Goal: Task Accomplishment & Management: Manage account settings

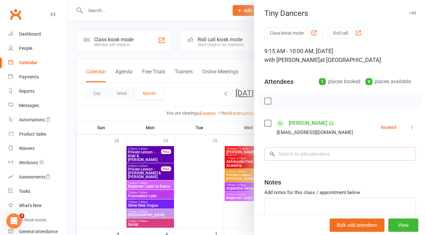
click at [297, 154] on input "search" at bounding box center [340, 153] width 152 height 13
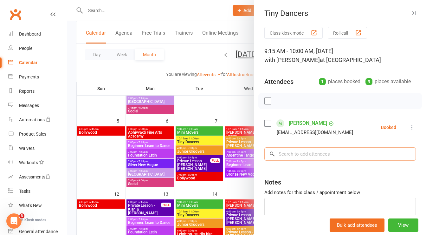
scroll to position [113, 0]
click at [288, 153] on input "search" at bounding box center [340, 153] width 152 height 13
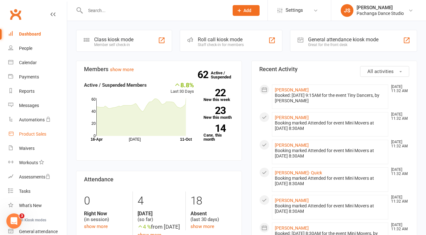
click at [34, 132] on div "Product Sales" at bounding box center [32, 133] width 27 height 5
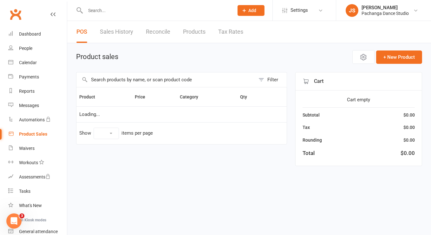
select select "50"
click at [120, 79] on input "text" at bounding box center [165, 79] width 179 height 15
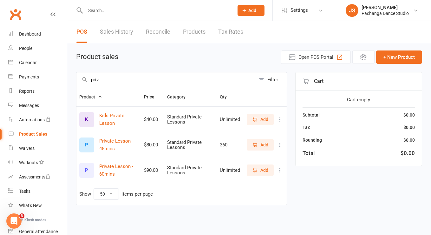
type input "priv"
click at [261, 144] on span "Add" at bounding box center [264, 144] width 8 height 7
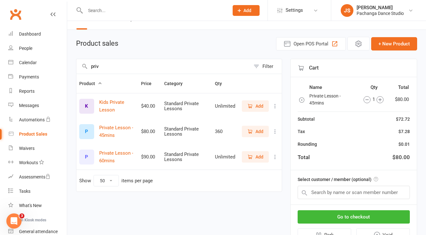
scroll to position [14, 0]
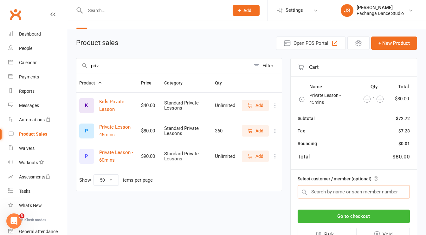
click at [346, 192] on input "text" at bounding box center [354, 191] width 112 height 13
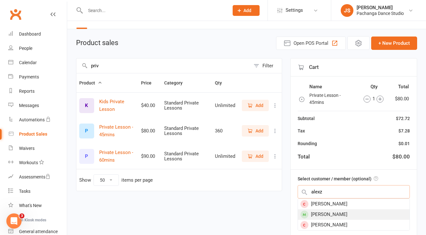
type input "alexz"
click at [331, 213] on div "[PERSON_NAME]" at bounding box center [354, 214] width 112 height 10
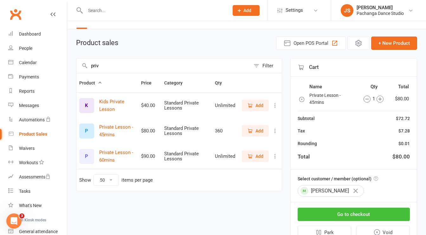
click at [343, 213] on button "Go to checkout" at bounding box center [354, 213] width 112 height 13
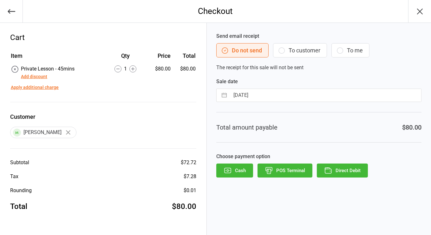
click at [294, 52] on button "To customer" at bounding box center [300, 50] width 54 height 14
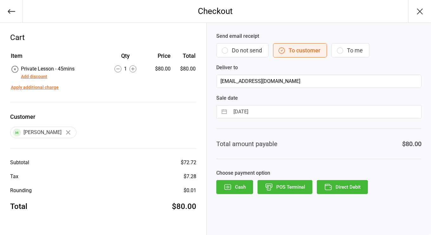
click at [285, 184] on button "POS Terminal" at bounding box center [284, 187] width 55 height 14
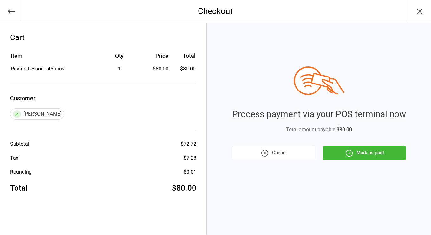
click at [359, 152] on button "Mark as paid" at bounding box center [364, 153] width 83 height 14
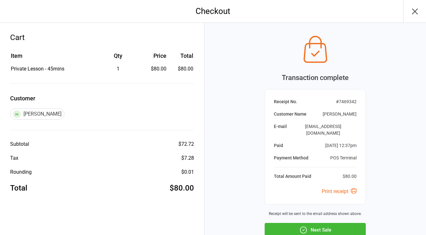
click at [313, 224] on button "Next Sale" at bounding box center [315, 230] width 101 height 14
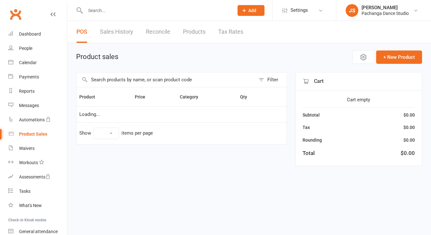
select select "50"
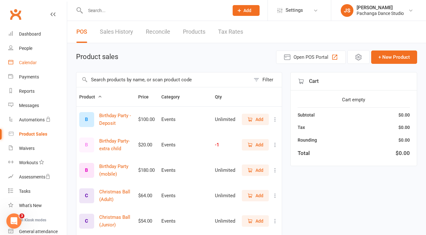
click at [30, 64] on div "Calendar" at bounding box center [28, 62] width 18 height 5
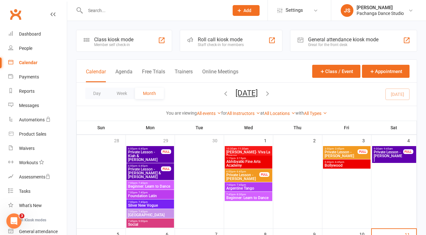
click at [99, 9] on input "text" at bounding box center [153, 10] width 141 height 9
type input "s"
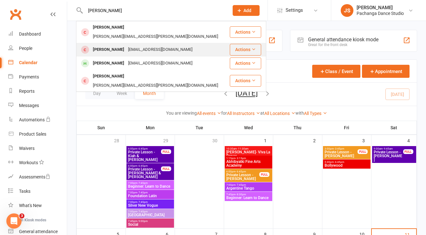
type input "[PERSON_NAME]"
click at [103, 45] on div "[PERSON_NAME]" at bounding box center [108, 49] width 35 height 9
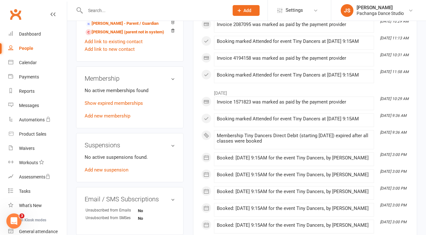
scroll to position [297, 0]
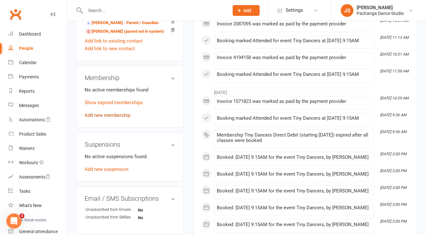
click at [107, 118] on link "Add new membership" at bounding box center [108, 115] width 46 height 6
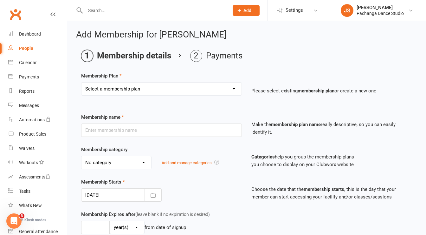
click at [192, 89] on select "Select a membership plan Create new Membership Plan Single Class Pass 5 Class P…" at bounding box center [161, 88] width 160 height 13
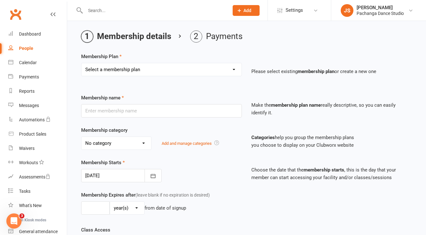
scroll to position [20, 0]
click at [167, 68] on select "Select a membership plan Create new Membership Plan Single Class Pass 5 Class P…" at bounding box center [161, 69] width 160 height 13
select select "16"
click at [81, 63] on select "Select a membership plan Create new Membership Plan Single Class Pass 5 Class P…" at bounding box center [161, 69] width 160 height 13
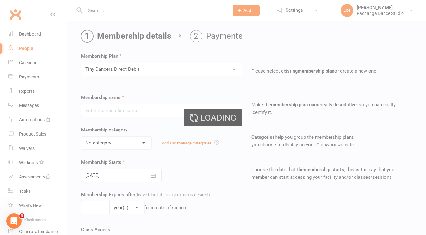
type input "Tiny Dancers Direct Debit"
select select "5"
select select "1"
type input "1"
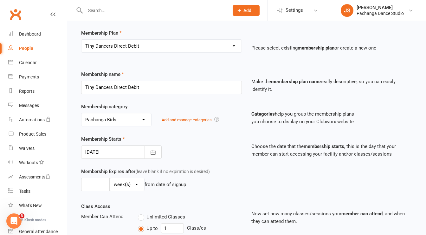
scroll to position [45, 0]
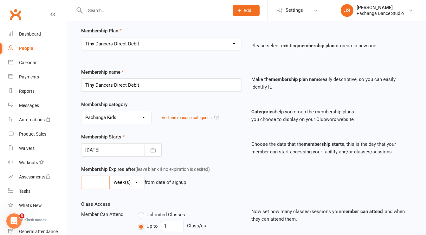
click at [104, 180] on input "number" at bounding box center [95, 181] width 29 height 13
type input "10"
click at [107, 194] on div "Membership Expires after (leave blank if no expiration is desired) 10 day(s) we…" at bounding box center [246, 182] width 340 height 35
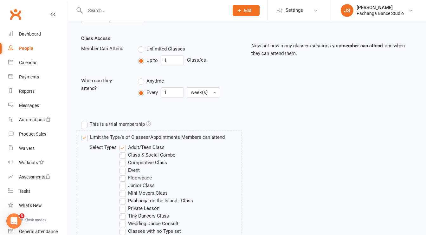
scroll to position [215, 0]
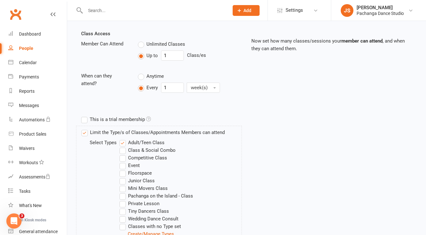
click at [124, 208] on label "Tiny Dancers Class" at bounding box center [143, 211] width 49 height 8
click at [124, 207] on input "Tiny Dancers Class" at bounding box center [121, 207] width 4 height 0
click at [123, 141] on label "Adult/Teen Class" at bounding box center [141, 143] width 45 height 8
click at [123, 139] on input "Adult/Teen Class" at bounding box center [121, 139] width 4 height 0
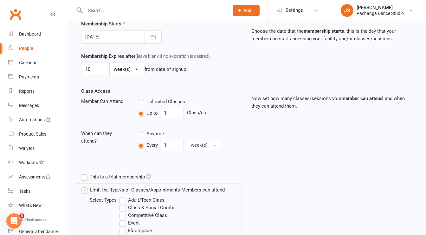
scroll to position [162, 0]
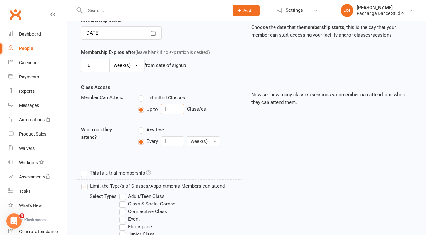
click at [172, 109] on input "1" at bounding box center [172, 109] width 23 height 10
type input "10"
click at [139, 130] on label "Anytime" at bounding box center [151, 130] width 26 height 8
click at [139, 126] on input "Anytime" at bounding box center [140, 126] width 4 height 0
type input "0"
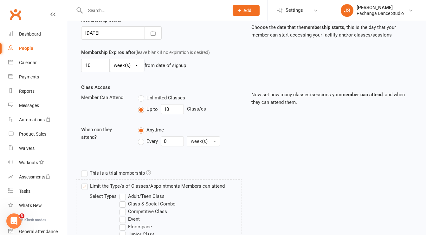
scroll to position [291, 0]
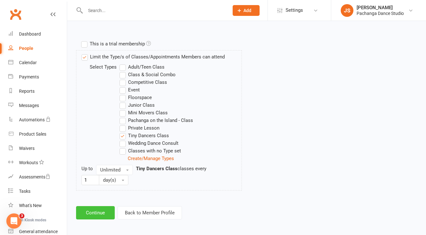
click at [97, 211] on button "Continue" at bounding box center [95, 212] width 39 height 13
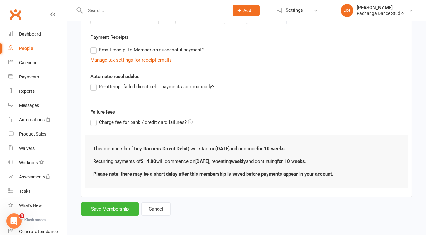
scroll to position [0, 0]
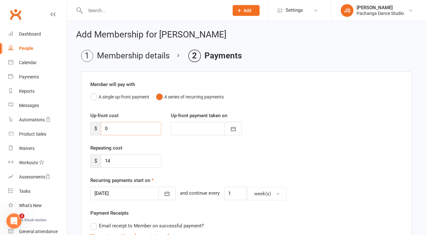
drag, startPoint x: 117, startPoint y: 127, endPoint x: 113, endPoint y: 127, distance: 4.8
click at [113, 127] on input "0" at bounding box center [131, 128] width 61 height 13
click at [119, 155] on input "14" at bounding box center [131, 160] width 61 height 13
type input "11.50"
click at [179, 156] on div "Repeating cost $ 11.50" at bounding box center [247, 160] width 322 height 32
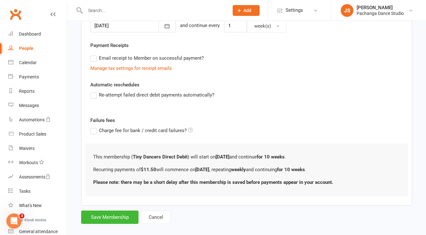
scroll to position [174, 0]
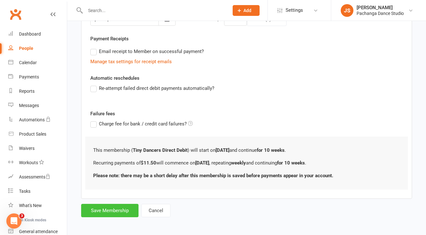
click at [112, 212] on button "Save Membership" at bounding box center [109, 209] width 57 height 13
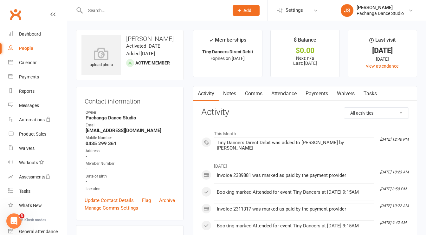
click at [96, 11] on input "text" at bounding box center [153, 10] width 141 height 9
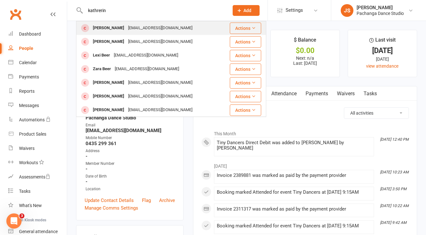
type input "kathrerin"
click at [102, 30] on div "[PERSON_NAME]" at bounding box center [108, 27] width 35 height 9
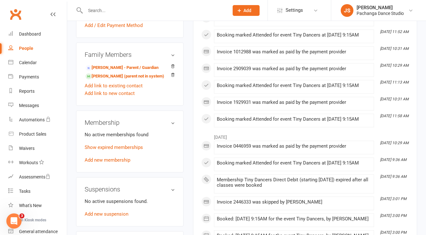
scroll to position [274, 0]
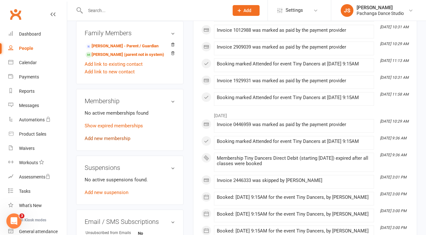
click at [112, 141] on link "Add new membership" at bounding box center [108, 138] width 46 height 6
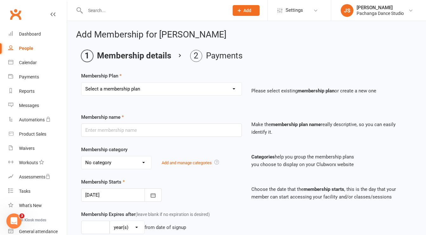
click at [142, 86] on select "Select a membership plan Create new Membership Plan Single Class Pass 5 Class P…" at bounding box center [161, 88] width 160 height 13
select select "16"
click at [81, 82] on select "Select a membership plan Create new Membership Plan Single Class Pass 5 Class P…" at bounding box center [161, 88] width 160 height 13
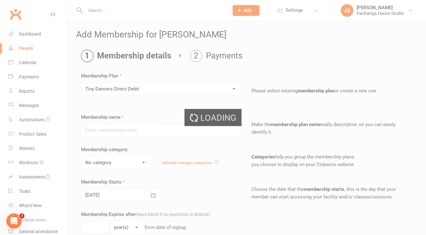
type input "Tiny Dancers Direct Debit"
select select "5"
select select "1"
type input "1"
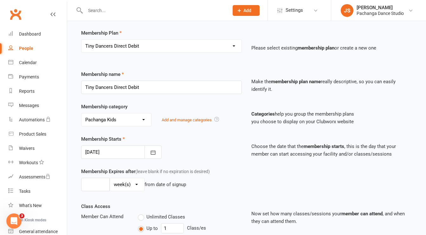
scroll to position [43, 0]
click at [91, 186] on input "number" at bounding box center [95, 183] width 29 height 13
type input "10"
click at [99, 195] on div "Membership Expires after (leave blank if no expiration is desired) 10 day(s) we…" at bounding box center [246, 184] width 340 height 35
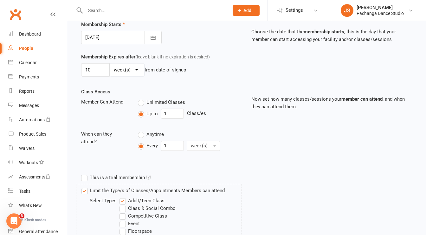
scroll to position [158, 0]
click at [172, 108] on input "1" at bounding box center [172, 113] width 23 height 10
type input "10"
click at [139, 130] on label "Anytime" at bounding box center [151, 134] width 26 height 8
click at [139, 130] on input "Anytime" at bounding box center [140, 130] width 4 height 0
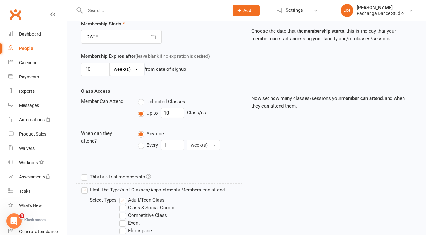
type input "0"
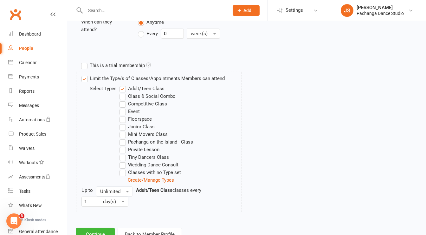
scroll to position [272, 0]
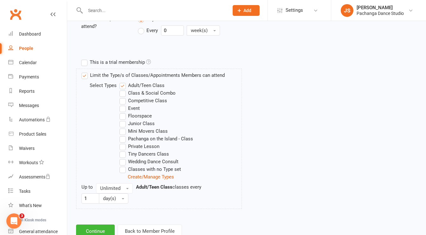
click at [124, 154] on label "Tiny Dancers Class" at bounding box center [143, 154] width 49 height 8
click at [124, 150] on input "Tiny Dancers Class" at bounding box center [121, 150] width 4 height 0
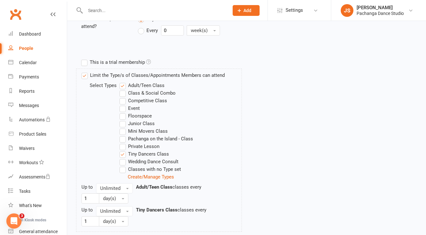
click at [125, 84] on label "Adult/Teen Class" at bounding box center [141, 85] width 45 height 8
click at [124, 81] on input "Adult/Teen Class" at bounding box center [121, 81] width 4 height 0
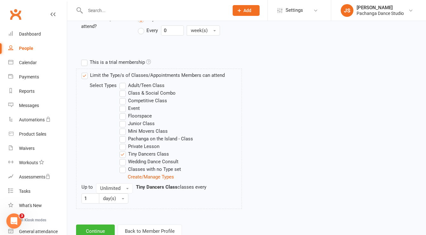
scroll to position [291, 0]
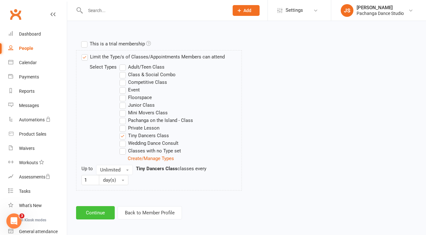
click at [89, 210] on button "Continue" at bounding box center [95, 212] width 39 height 13
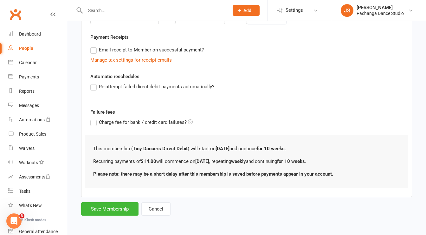
scroll to position [0, 0]
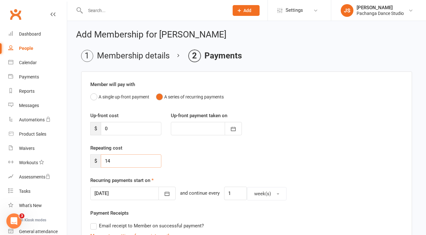
click at [114, 160] on input "14" at bounding box center [131, 160] width 61 height 13
type input "11.50"
click at [172, 163] on div "Repeating cost $ 11.50" at bounding box center [247, 160] width 322 height 32
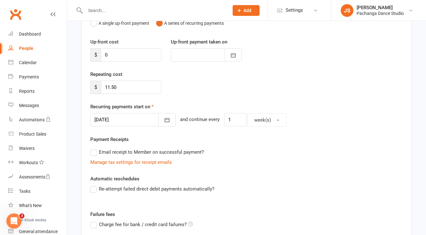
scroll to position [174, 0]
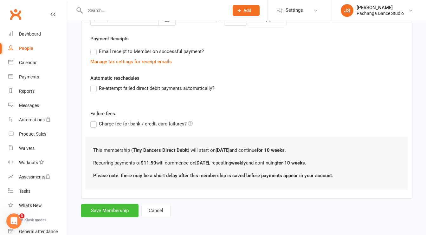
click at [113, 211] on button "Save Membership" at bounding box center [109, 209] width 57 height 13
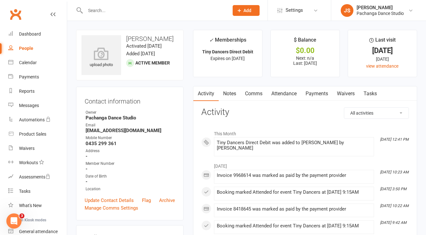
click at [320, 93] on link "Payments" at bounding box center [316, 93] width 31 height 15
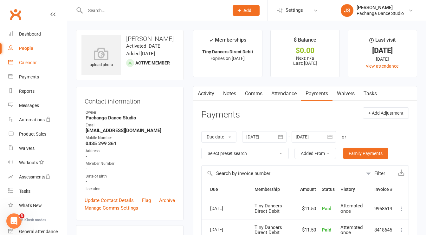
click at [26, 62] on div "Calendar" at bounding box center [28, 62] width 18 height 5
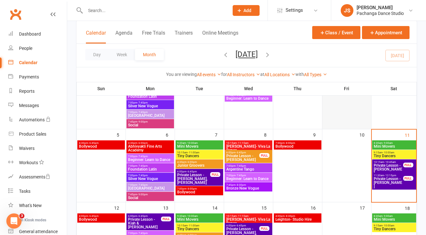
scroll to position [102, 0]
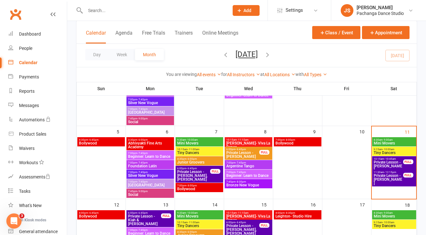
click at [403, 166] on div "10:15am - 10:45am Private Lesson - [PERSON_NAME] FULL" at bounding box center [394, 164] width 44 height 17
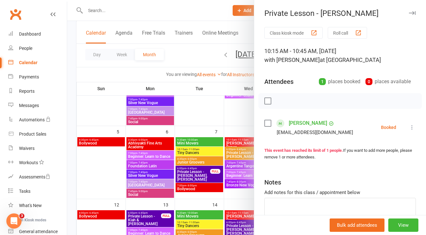
click at [267, 100] on label at bounding box center [267, 101] width 6 height 6
click at [278, 99] on icon "button" at bounding box center [281, 100] width 7 height 7
click at [409, 13] on icon "button" at bounding box center [412, 13] width 7 height 4
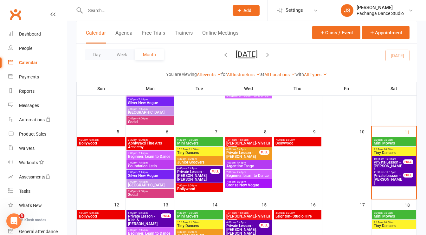
click at [395, 180] on span "Private Lesson - [PERSON_NAME]" at bounding box center [388, 178] width 30 height 11
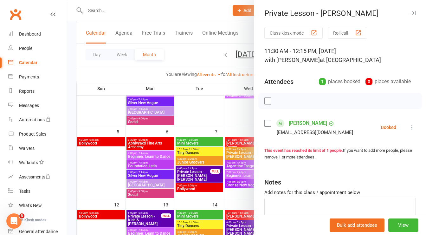
click at [264, 124] on label at bounding box center [267, 123] width 6 height 6
click at [278, 104] on button "button" at bounding box center [281, 100] width 11 height 11
click at [408, 10] on button "button" at bounding box center [412, 13] width 8 height 8
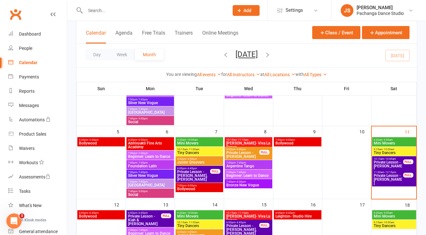
click at [397, 139] on span "8:30am - 9:00am" at bounding box center [394, 139] width 42 height 3
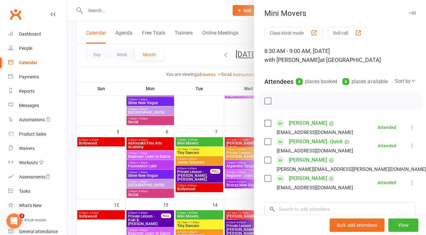
click at [409, 13] on icon "button" at bounding box center [412, 13] width 7 height 4
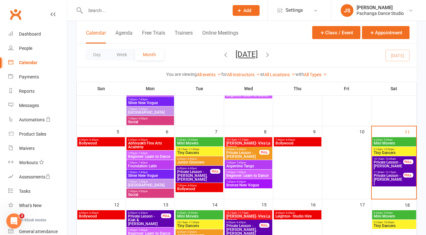
click at [405, 150] on span "9:15am - 10:00am" at bounding box center [394, 149] width 42 height 3
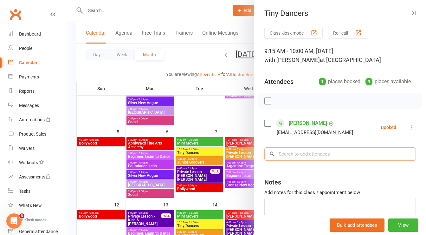
click at [306, 155] on input "search" at bounding box center [340, 153] width 152 height 13
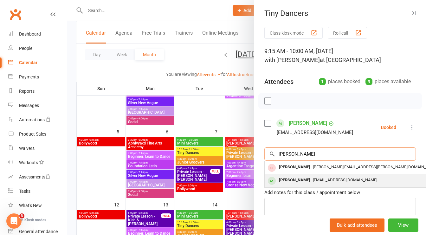
type input "[PERSON_NAME]"
click at [294, 177] on div "[PERSON_NAME]" at bounding box center [294, 179] width 36 height 9
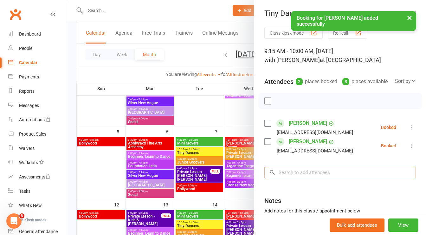
click at [287, 179] on input "search" at bounding box center [340, 171] width 152 height 13
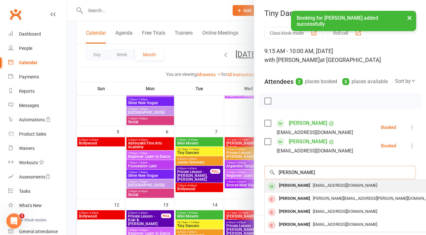
type input "[PERSON_NAME]"
click at [284, 190] on div "[PERSON_NAME]" at bounding box center [294, 185] width 36 height 9
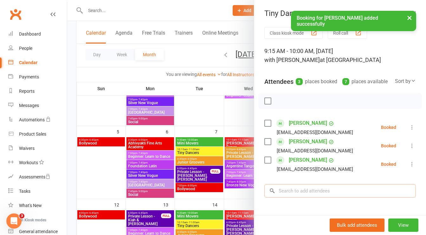
click at [294, 197] on input "search" at bounding box center [340, 190] width 152 height 13
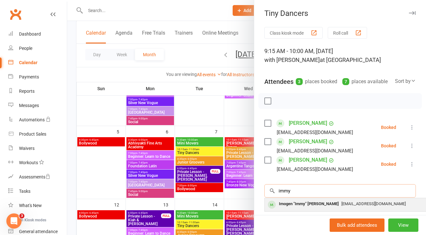
type input "immy"
click at [282, 208] on div "Imogen "Immy" [PERSON_NAME]" at bounding box center [308, 203] width 65 height 9
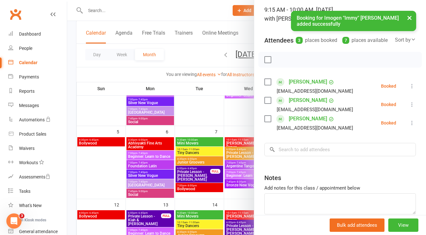
scroll to position [42, 0]
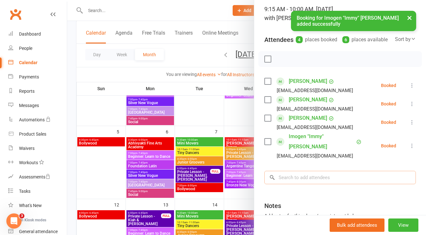
click at [294, 171] on input "search" at bounding box center [340, 177] width 152 height 13
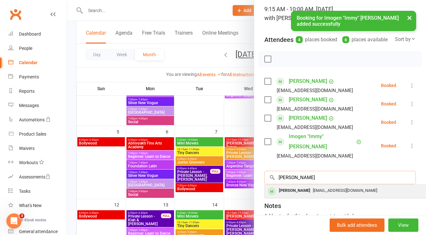
type input "[PERSON_NAME]"
click at [284, 187] on div "[PERSON_NAME]" at bounding box center [294, 190] width 36 height 9
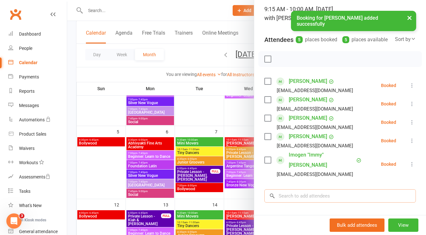
click at [290, 195] on input "search" at bounding box center [340, 195] width 152 height 13
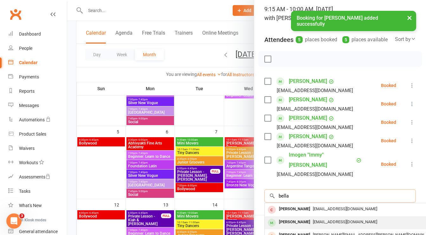
type input "bella"
click at [283, 218] on div "[PERSON_NAME]" at bounding box center [294, 221] width 36 height 9
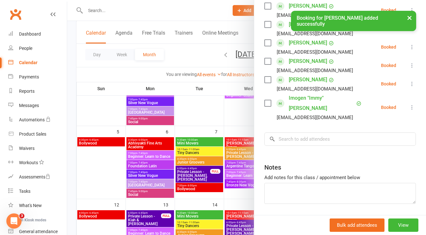
scroll to position [119, 0]
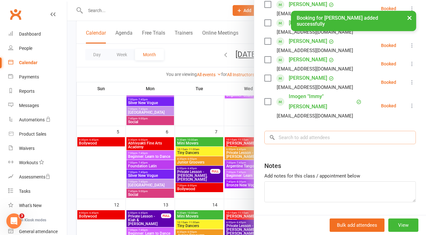
click at [293, 133] on input "search" at bounding box center [340, 137] width 152 height 13
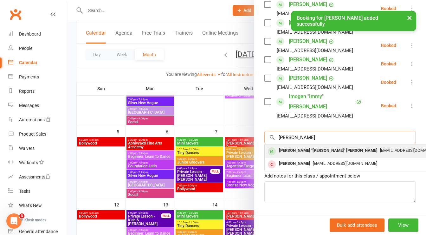
type input "[PERSON_NAME]"
click at [285, 146] on div "[PERSON_NAME] "[PERSON_NAME]" [PERSON_NAME]" at bounding box center [328, 150] width 104 height 9
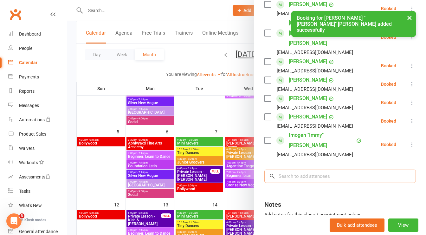
click at [291, 169] on input "search" at bounding box center [340, 175] width 152 height 13
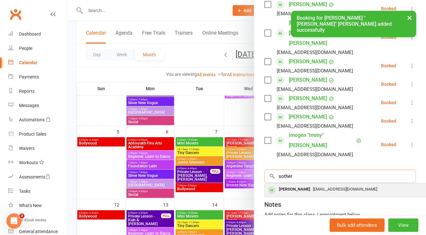
type input "sother"
click at [287, 184] on div "[PERSON_NAME]" at bounding box center [294, 188] width 36 height 9
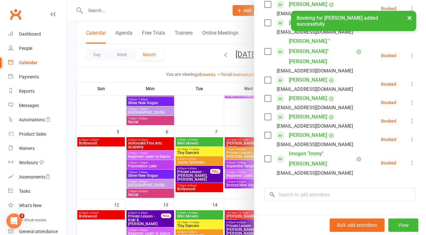
scroll to position [73, 0]
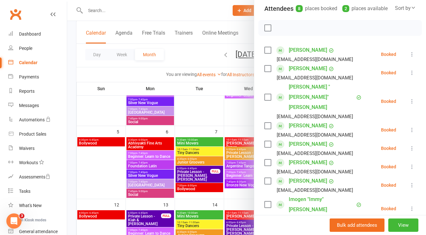
click at [265, 31] on label at bounding box center [267, 28] width 6 height 6
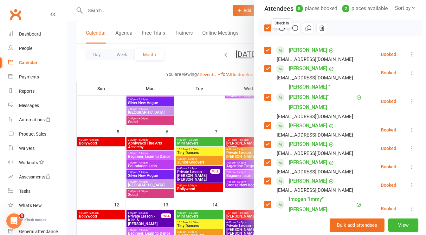
click at [279, 31] on icon "button" at bounding box center [281, 27] width 7 height 7
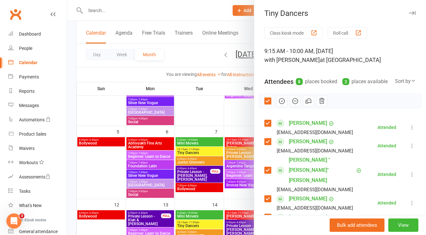
click at [409, 13] on icon "button" at bounding box center [412, 13] width 7 height 4
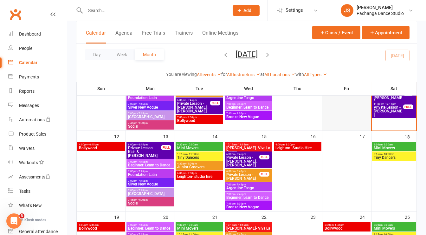
scroll to position [171, 0]
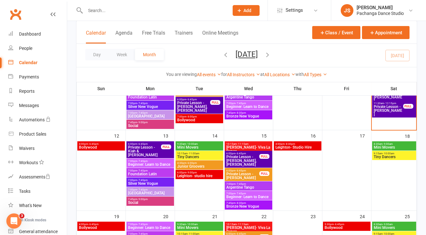
click at [401, 143] on span "8:30am - 9:00am" at bounding box center [394, 143] width 42 height 3
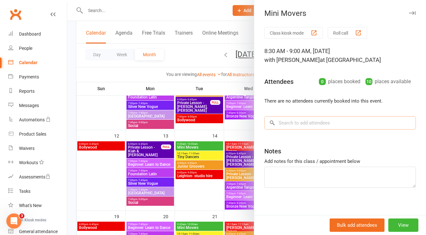
click at [297, 122] on input "search" at bounding box center [340, 122] width 152 height 13
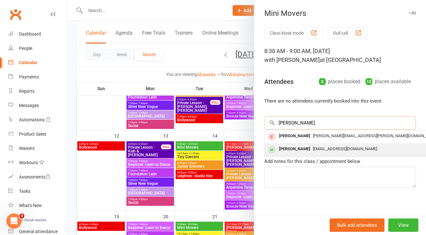
type input "[PERSON_NAME]"
click at [291, 146] on div "[PERSON_NAME]" at bounding box center [294, 148] width 36 height 9
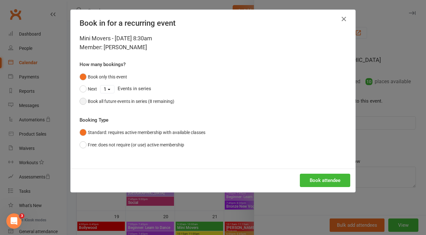
click at [150, 100] on div "Book all future events in series (8 remaining)" at bounding box center [131, 101] width 87 height 7
click at [319, 179] on button "Book attendee" at bounding box center [325, 179] width 50 height 13
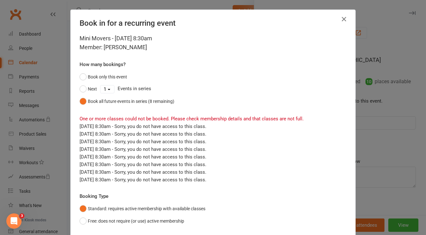
click at [343, 18] on icon "button" at bounding box center [344, 19] width 8 height 8
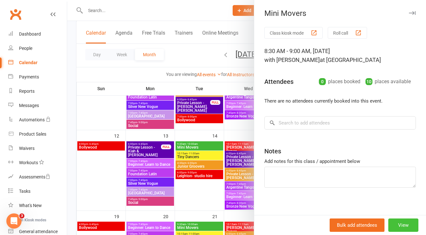
click at [397, 223] on button "View" at bounding box center [403, 224] width 30 height 13
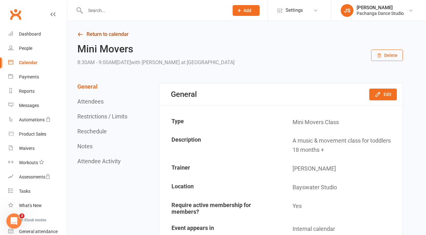
click at [97, 34] on link "Return to calendar" at bounding box center [240, 34] width 326 height 9
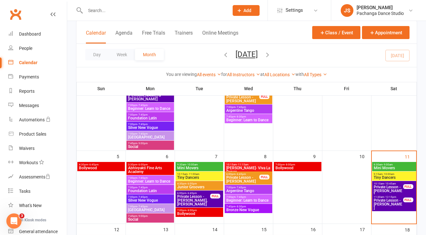
scroll to position [78, 0]
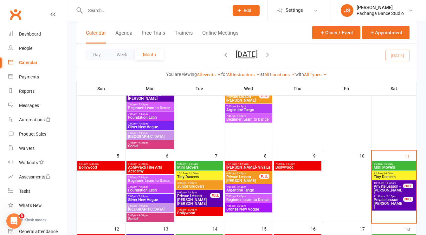
click at [403, 163] on span "8:30am - 9:00am" at bounding box center [394, 163] width 42 height 3
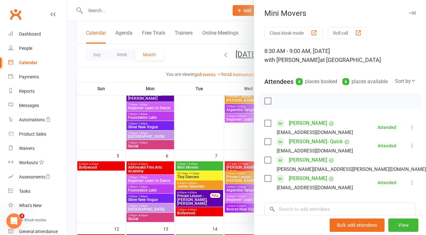
click at [408, 11] on button "button" at bounding box center [412, 13] width 8 height 8
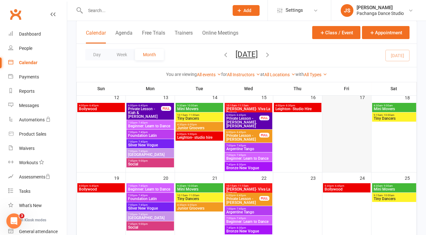
scroll to position [182, 0]
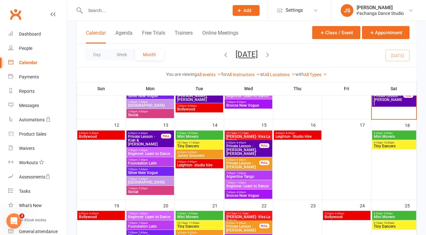
click at [403, 134] on span "Mini Movers" at bounding box center [394, 136] width 42 height 4
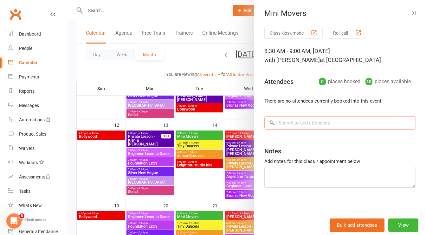
click at [281, 122] on input "search" at bounding box center [340, 122] width 152 height 13
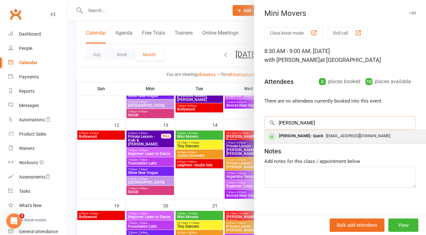
type input "[PERSON_NAME]"
click at [282, 133] on div "[PERSON_NAME]- Quick" at bounding box center [300, 135] width 49 height 9
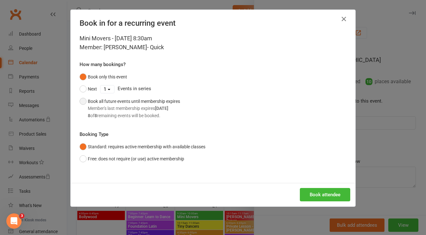
click at [129, 102] on div "Book all future events until membership expires Member's last membership expire…" at bounding box center [134, 108] width 92 height 21
click at [307, 191] on button "Book attendee" at bounding box center [325, 194] width 50 height 13
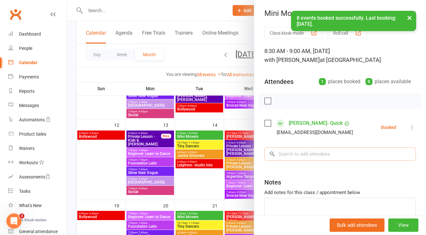
click at [293, 151] on input "search" at bounding box center [340, 153] width 152 height 13
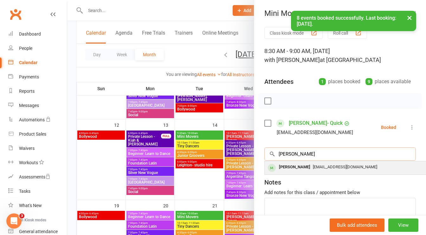
type input "[PERSON_NAME]"
click at [282, 166] on div "[PERSON_NAME]" at bounding box center [294, 166] width 36 height 9
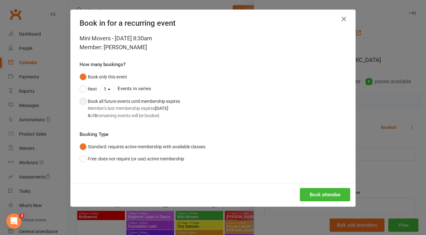
click at [145, 101] on div "Book all future events until membership expires Member's last membership expire…" at bounding box center [134, 108] width 92 height 21
click at [336, 192] on button "Book attendee" at bounding box center [325, 194] width 50 height 13
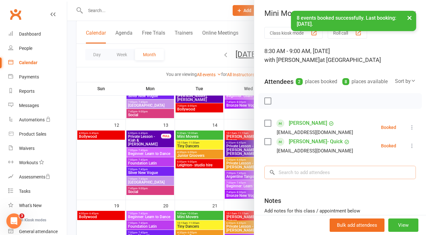
click at [295, 179] on input "search" at bounding box center [340, 171] width 152 height 13
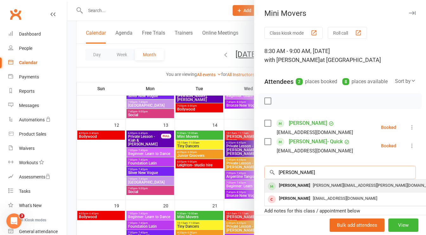
type input "[PERSON_NAME]"
click at [285, 190] on div "[PERSON_NAME]" at bounding box center [294, 185] width 36 height 9
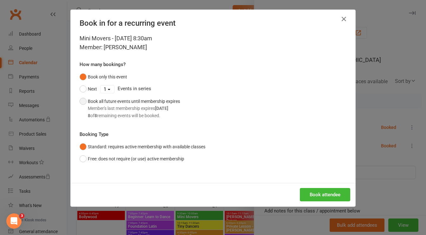
click at [163, 104] on div "Book all future events until membership expires Member's last membership expire…" at bounding box center [134, 108] width 92 height 21
click at [319, 196] on button "Book attendee" at bounding box center [325, 194] width 50 height 13
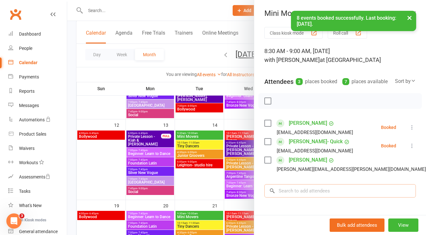
click at [295, 197] on input "search" at bounding box center [340, 190] width 152 height 13
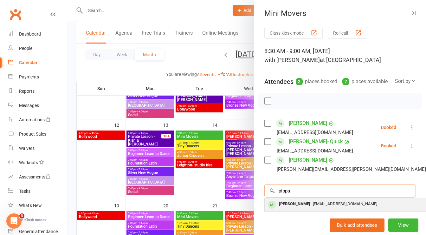
type input "pippa"
click at [281, 208] on div "[PERSON_NAME]" at bounding box center [294, 203] width 36 height 9
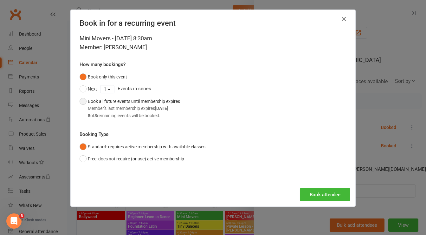
click at [146, 101] on div "Book all future events until membership expires Member's last membership expire…" at bounding box center [134, 108] width 92 height 21
click at [313, 194] on button "Book attendee" at bounding box center [325, 194] width 50 height 13
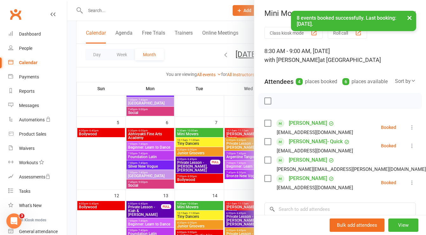
scroll to position [110, 0]
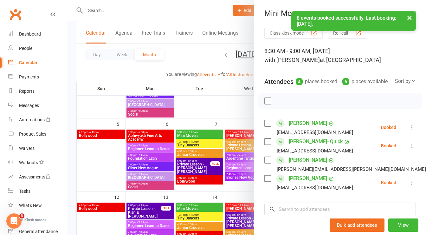
click at [407, 7] on div "Mini Movers Class kiosk mode Roll call 8:30 AM - 9:00 AM, [DATE] with [PERSON_N…" at bounding box center [340, 117] width 172 height 235
click at [407, 17] on button "×" at bounding box center [409, 18] width 11 height 14
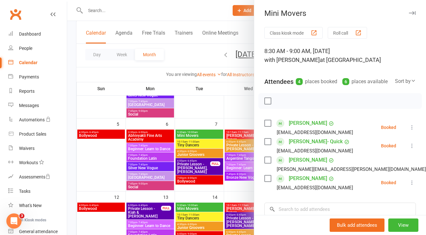
click at [409, 14] on icon "button" at bounding box center [412, 13] width 7 height 4
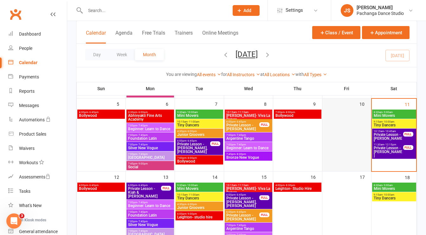
scroll to position [132, 0]
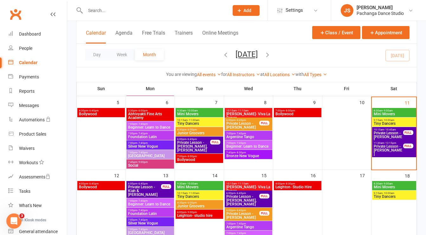
click at [403, 121] on span "Tiny Dancers" at bounding box center [394, 123] width 42 height 4
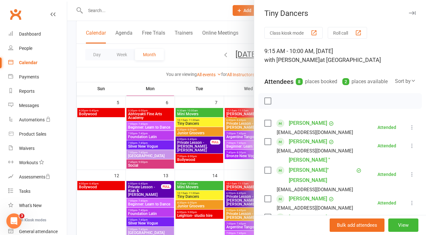
click at [409, 12] on icon "button" at bounding box center [412, 13] width 7 height 4
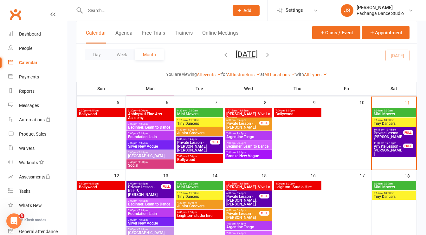
click at [401, 193] on span "9:15am - 10:00am" at bounding box center [394, 192] width 42 height 3
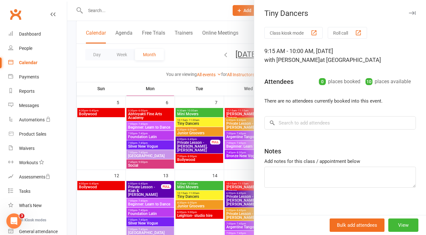
click at [307, 132] on div "Class kiosk mode Roll call 9:15 AM - 10:00 AM, [DATE] with [PERSON_NAME] at [GE…" at bounding box center [340, 123] width 172 height 192
click at [300, 123] on input "search" at bounding box center [340, 122] width 152 height 13
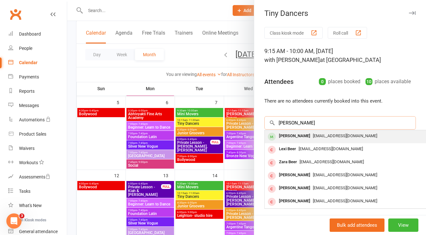
type input "[PERSON_NAME]"
click at [289, 134] on div "[PERSON_NAME]" at bounding box center [294, 135] width 36 height 9
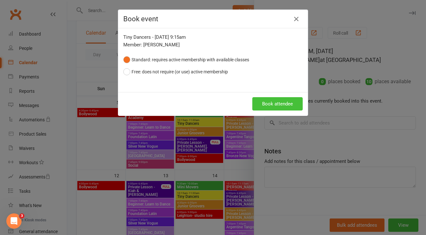
click at [272, 100] on button "Book attendee" at bounding box center [277, 103] width 50 height 13
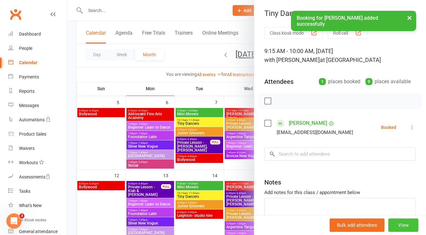
click at [392, 219] on button "View" at bounding box center [403, 224] width 30 height 13
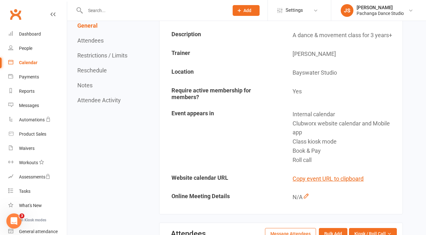
scroll to position [92, 0]
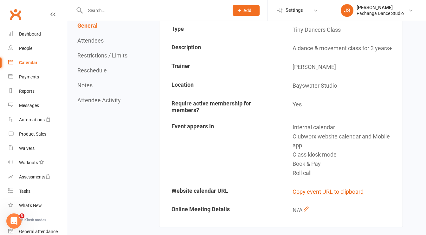
click at [29, 60] on div "Calendar" at bounding box center [28, 62] width 18 height 5
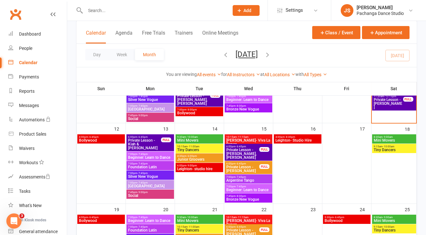
scroll to position [178, 0]
click at [400, 148] on span "Tiny Dancers" at bounding box center [394, 150] width 42 height 4
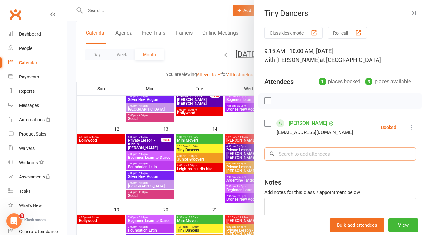
click at [293, 158] on input "search" at bounding box center [340, 153] width 152 height 13
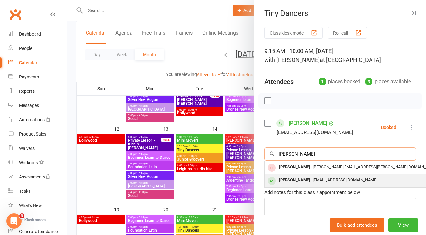
type input "[PERSON_NAME]"
click at [284, 178] on div "[PERSON_NAME]" at bounding box center [294, 179] width 36 height 9
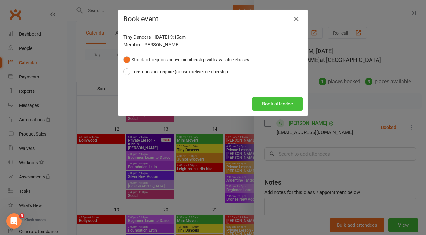
click at [279, 97] on button "Book attendee" at bounding box center [277, 103] width 50 height 13
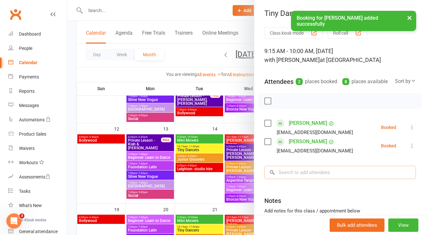
click at [293, 179] on input "search" at bounding box center [340, 171] width 152 height 13
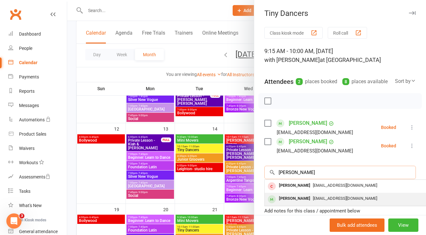
type input "[PERSON_NAME]"
click at [280, 203] on div "[PERSON_NAME]" at bounding box center [294, 198] width 36 height 9
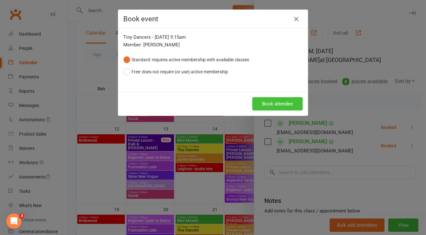
click at [292, 99] on button "Book attendee" at bounding box center [277, 103] width 50 height 13
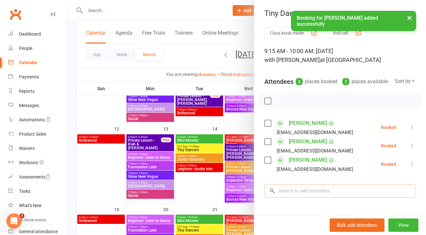
click at [294, 197] on input "search" at bounding box center [340, 190] width 152 height 13
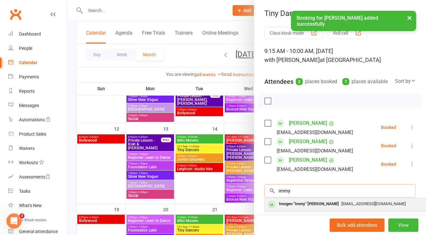
type input "immy"
click at [284, 208] on div "Imogen "Immy" [PERSON_NAME]" at bounding box center [308, 203] width 65 height 9
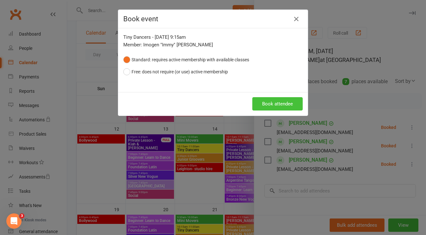
click at [277, 106] on button "Book attendee" at bounding box center [277, 103] width 50 height 13
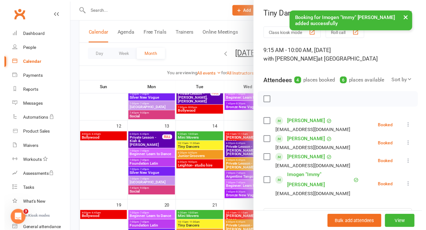
scroll to position [40, 0]
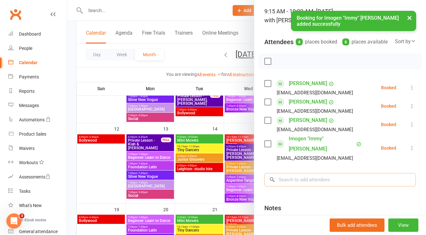
click at [297, 181] on input "search" at bounding box center [340, 179] width 152 height 13
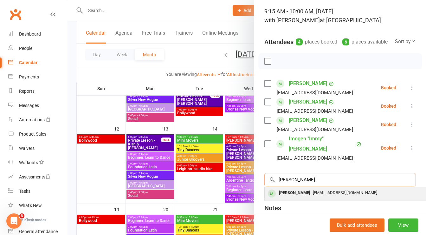
type input "[PERSON_NAME]"
click at [292, 188] on div "[PERSON_NAME]" at bounding box center [294, 192] width 36 height 9
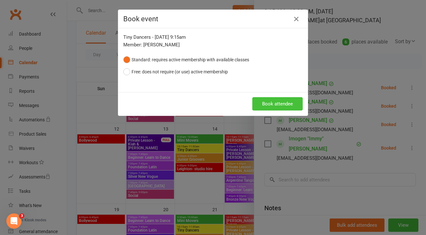
click at [283, 102] on button "Book attendee" at bounding box center [277, 103] width 50 height 13
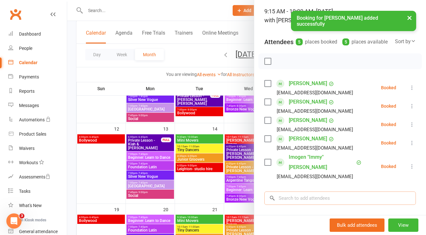
click at [295, 194] on input "search" at bounding box center [340, 197] width 152 height 13
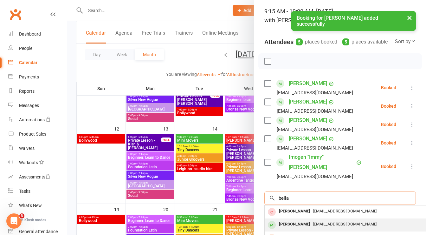
type input "bella"
click at [287, 219] on div "[PERSON_NAME]" at bounding box center [294, 223] width 36 height 9
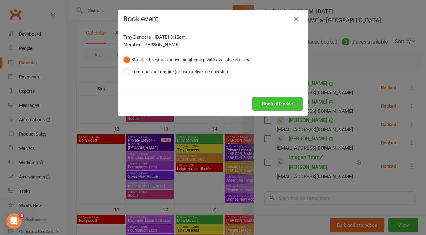
click at [286, 100] on button "Book attendee" at bounding box center [277, 103] width 50 height 13
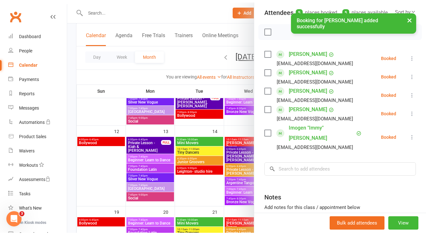
scroll to position [71, 0]
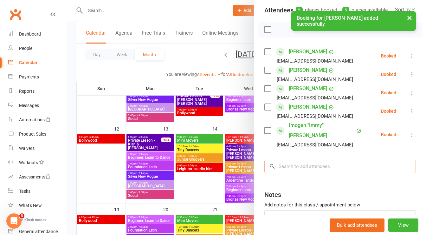
click at [295, 162] on div "Class kiosk mode Roll call 9:15 AM - 10:00 AM, [DATE] with [PERSON_NAME] at [GE…" at bounding box center [340, 109] width 172 height 307
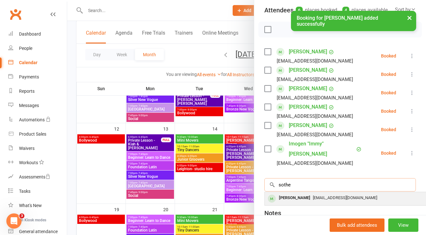
type input "sothe"
click at [282, 195] on div "[PERSON_NAME]" at bounding box center [294, 197] width 36 height 9
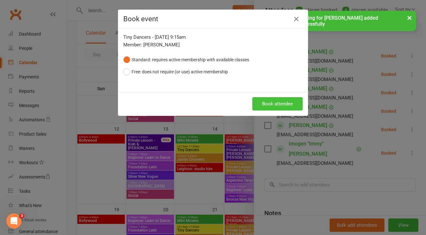
click at [283, 105] on button "Book attendee" at bounding box center [277, 103] width 50 height 13
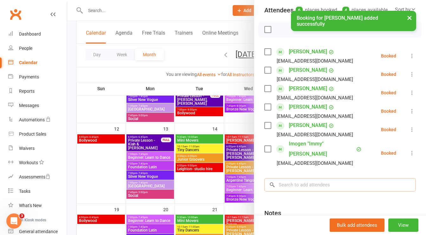
click at [291, 185] on div "Class kiosk mode Roll call 9:15 AM - 10:00 AM, [DATE] with [PERSON_NAME] at [GE…" at bounding box center [340, 118] width 172 height 325
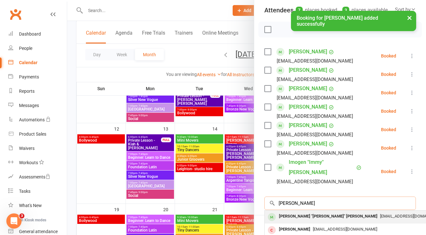
type input "[PERSON_NAME]"
click at [283, 215] on div "[PERSON_NAME] "[PERSON_NAME]" [PERSON_NAME]" at bounding box center [328, 215] width 104 height 9
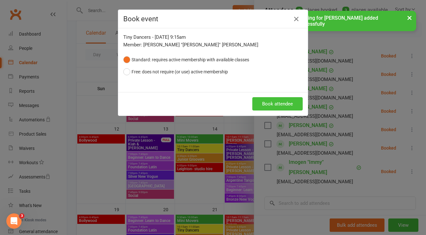
click at [274, 104] on button "Book attendee" at bounding box center [277, 103] width 50 height 13
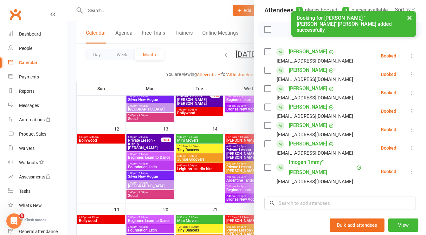
scroll to position [0, 0]
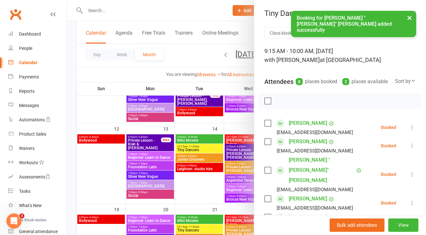
click at [410, 18] on button "×" at bounding box center [409, 18] width 11 height 14
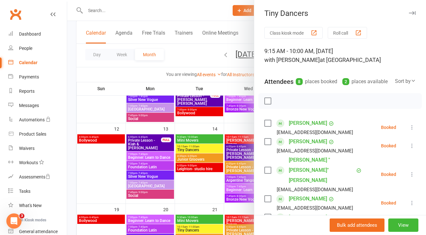
click at [409, 12] on icon "button" at bounding box center [412, 13] width 7 height 4
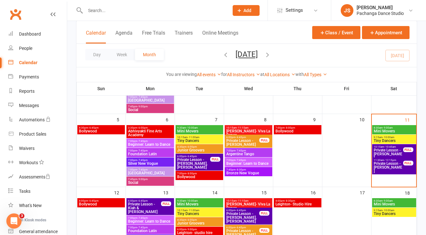
scroll to position [115, 0]
